Goal: Task Accomplishment & Management: Use online tool/utility

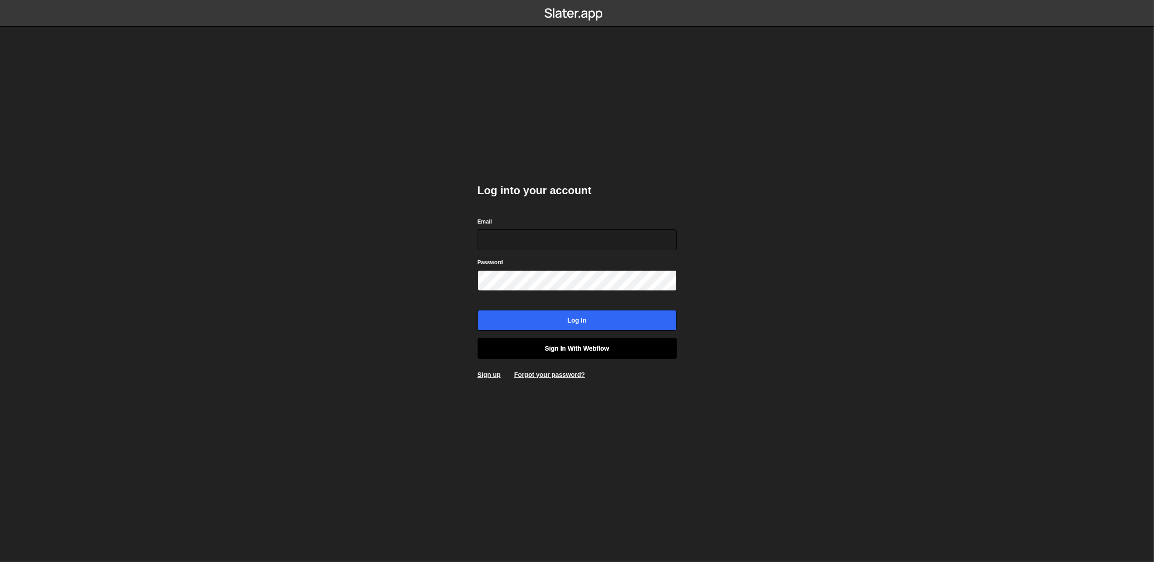
click at [601, 344] on link "Sign in with Webflow" at bounding box center [576, 348] width 199 height 21
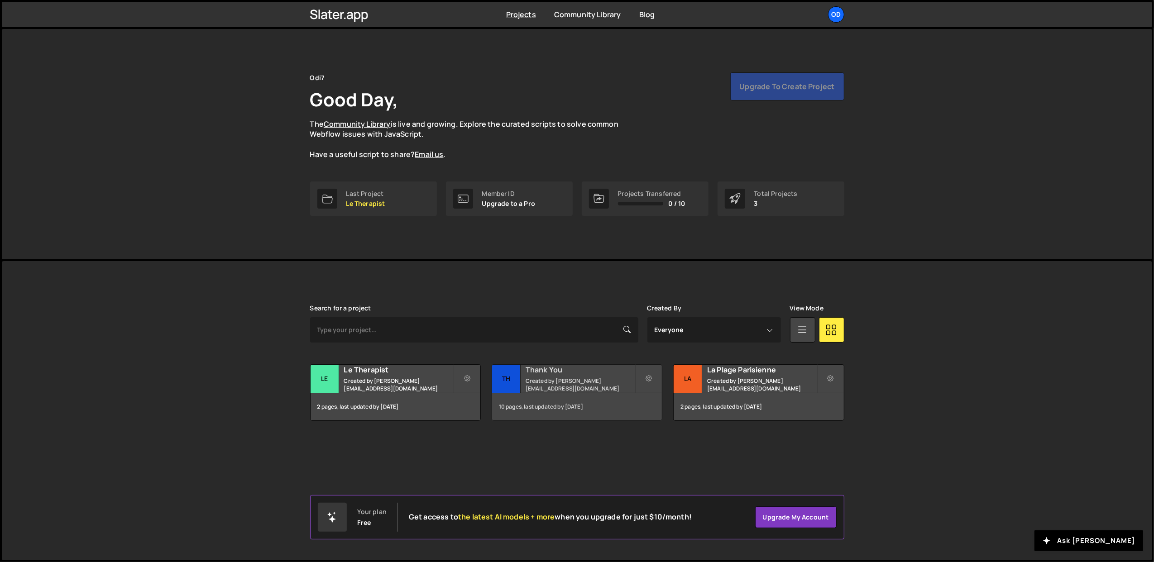
click at [563, 387] on small "Created by [PERSON_NAME][EMAIL_ADDRESS][DOMAIN_NAME]" at bounding box center [579, 384] width 109 height 15
